Goal: Task Accomplishment & Management: Use online tool/utility

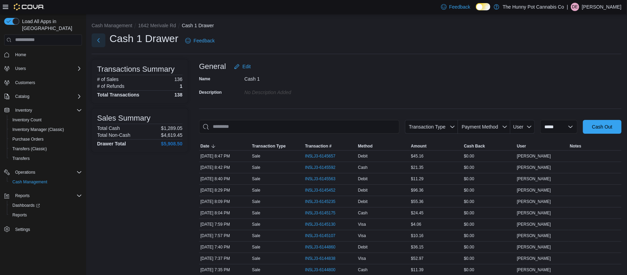
click at [100, 43] on button "Next" at bounding box center [99, 40] width 14 height 14
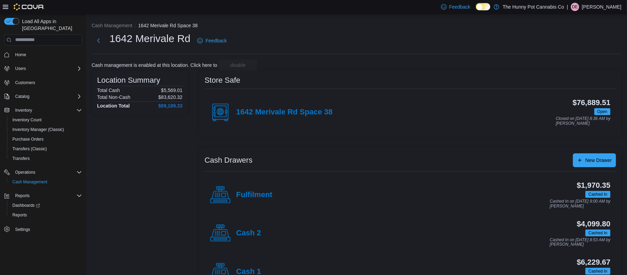
click at [249, 267] on div "Cash 1" at bounding box center [235, 272] width 51 height 21
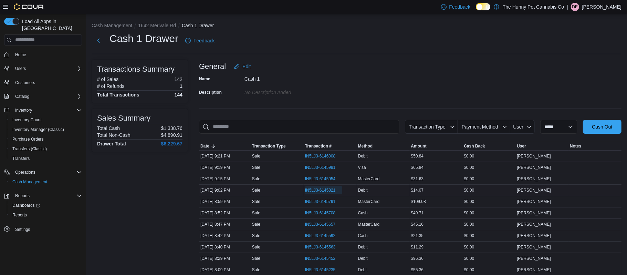
click at [317, 189] on span "IN5LJ3-6145821" at bounding box center [320, 190] width 31 height 6
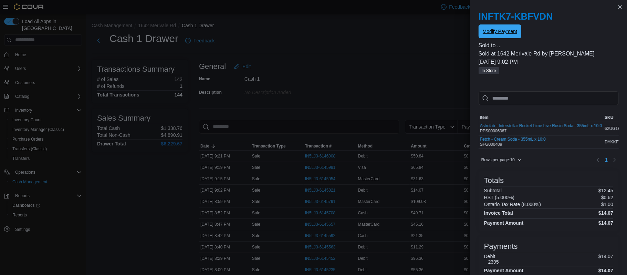
click at [490, 36] on span "Modify Payment" at bounding box center [500, 31] width 34 height 14
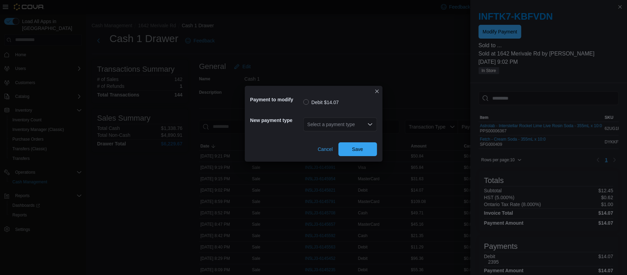
click at [354, 127] on div "Select a payment type" at bounding box center [341, 124] width 74 height 14
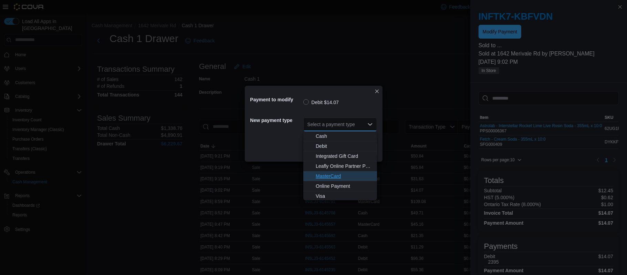
click at [332, 177] on span "MasterCard" at bounding box center [344, 176] width 57 height 7
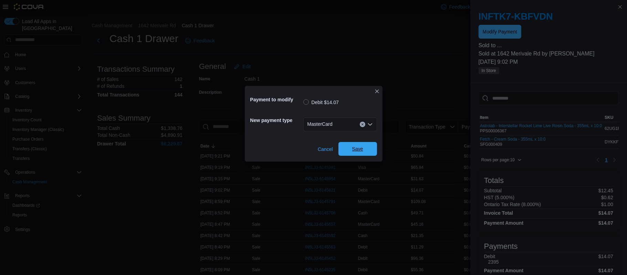
click at [366, 148] on span "Save" at bounding box center [358, 149] width 30 height 14
